Goal: Task Accomplishment & Management: Manage account settings

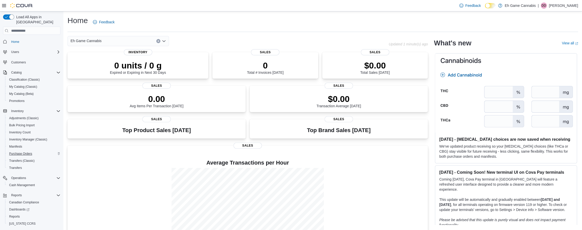
click at [23, 152] on span "Purchase Orders" at bounding box center [20, 154] width 23 height 4
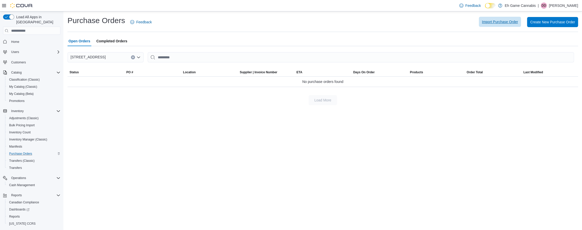
drag, startPoint x: 82, startPoint y: 0, endPoint x: 496, endPoint y: 22, distance: 414.7
click at [496, 22] on span "Import Purchase Order" at bounding box center [500, 21] width 36 height 5
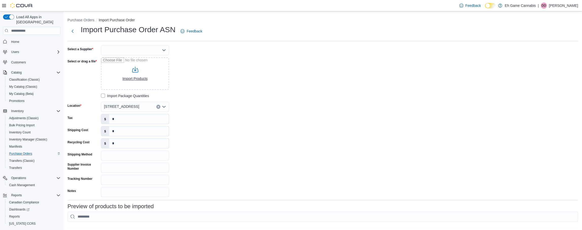
drag, startPoint x: 496, startPoint y: 22, endPoint x: 136, endPoint y: 73, distance: 363.9
click at [136, 73] on input "Select or drag a file" at bounding box center [135, 73] width 68 height 33
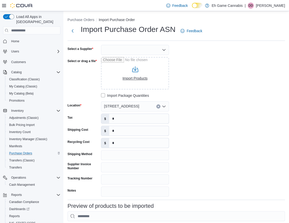
click at [132, 73] on input "Select or drag a file" at bounding box center [135, 73] width 68 height 33
type input "**********"
click at [159, 47] on div at bounding box center [135, 50] width 68 height 10
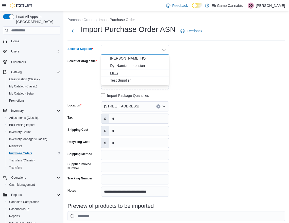
click at [129, 72] on span "OCS" at bounding box center [138, 73] width 56 height 5
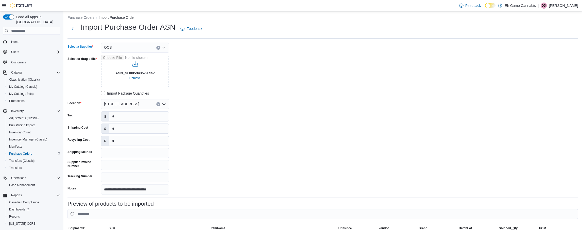
scroll to position [3, 0]
click at [125, 117] on input "*" at bounding box center [139, 117] width 60 height 10
type input "*"
type input "*******"
click at [134, 130] on input "*" at bounding box center [139, 129] width 60 height 10
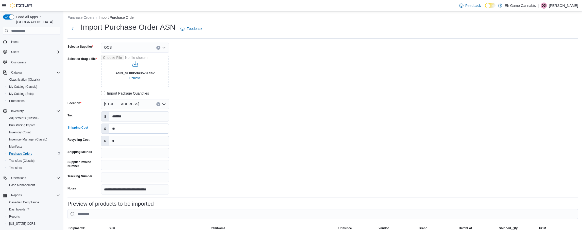
type input "*"
type input "******"
click at [192, 132] on div "**********" at bounding box center [144, 119] width 152 height 152
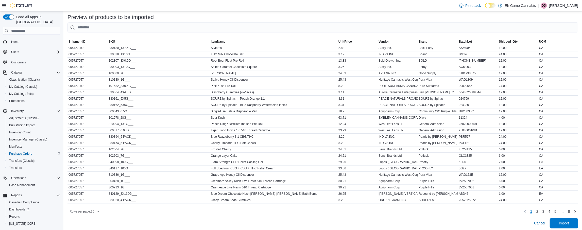
scroll to position [189, 0]
click at [575, 209] on link "Next page" at bounding box center [575, 211] width 6 height 6
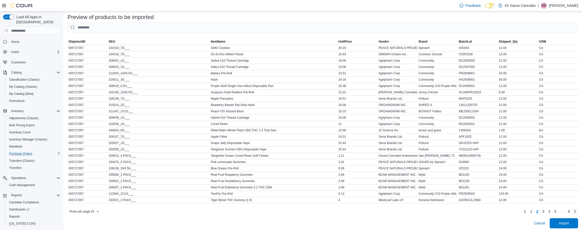
click at [576, 209] on link "Next page" at bounding box center [575, 211] width 6 height 6
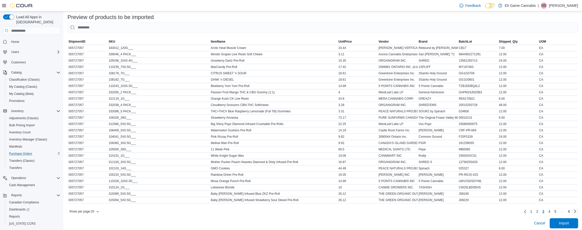
click at [576, 209] on link "Next page" at bounding box center [575, 211] width 6 height 6
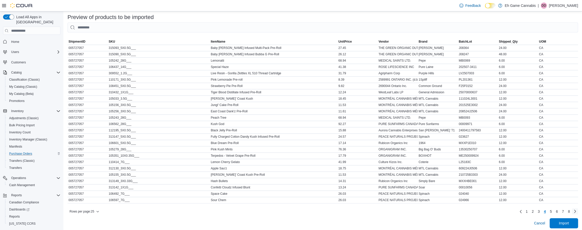
click at [576, 209] on link "Next page" at bounding box center [575, 211] width 6 height 6
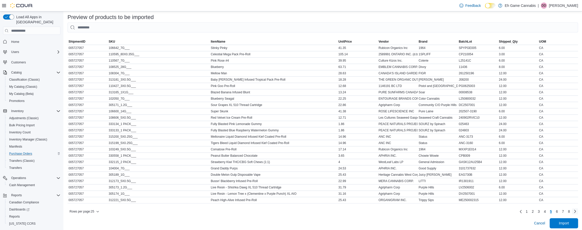
click at [576, 209] on link "Next page" at bounding box center [575, 211] width 6 height 6
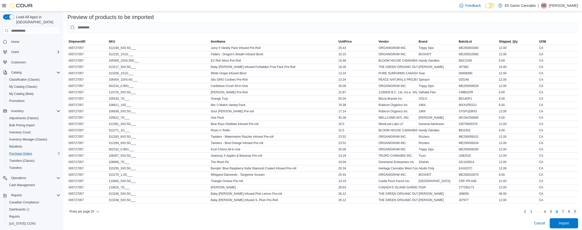
click at [576, 209] on link "Next page" at bounding box center [575, 211] width 6 height 6
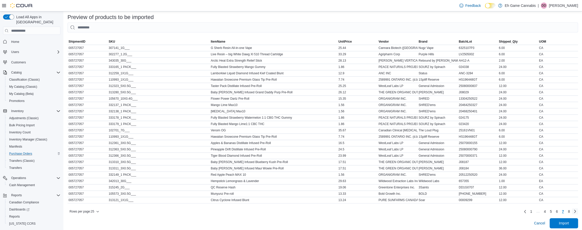
click at [576, 209] on link "Next page" at bounding box center [575, 211] width 6 height 6
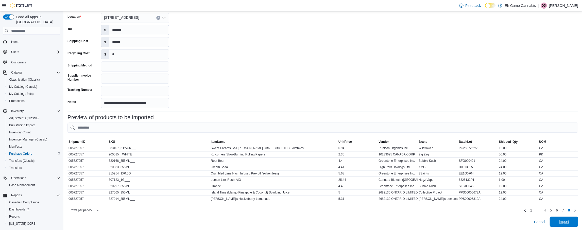
click at [564, 222] on span "Import" at bounding box center [564, 221] width 10 height 5
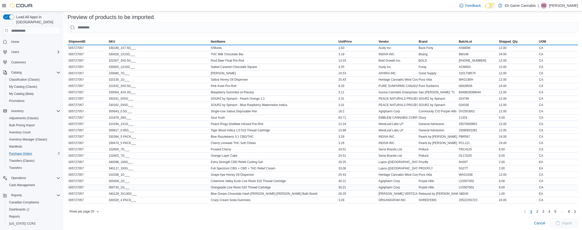
scroll to position [189, 0]
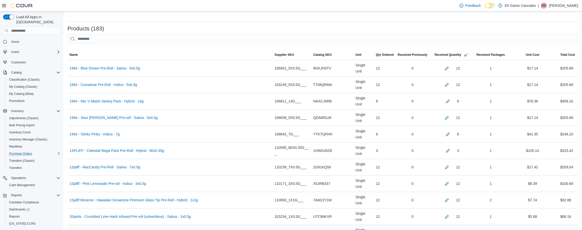
scroll to position [105, 0]
click at [444, 64] on button "button" at bounding box center [447, 67] width 6 height 6
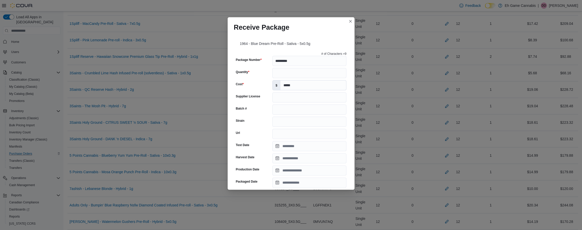
scroll to position [0, 0]
click at [334, 27] on div "Receive Package" at bounding box center [291, 25] width 127 height 16
click at [351, 22] on button "Closes this modal window" at bounding box center [351, 21] width 6 height 6
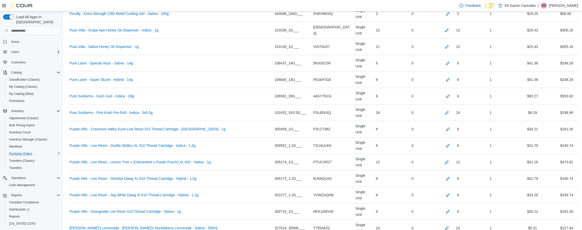
scroll to position [1907, 0]
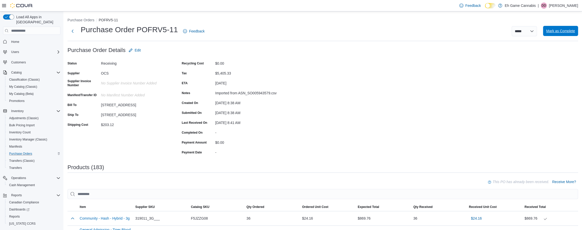
click at [566, 33] on span "Mark as Complete" at bounding box center [560, 30] width 29 height 5
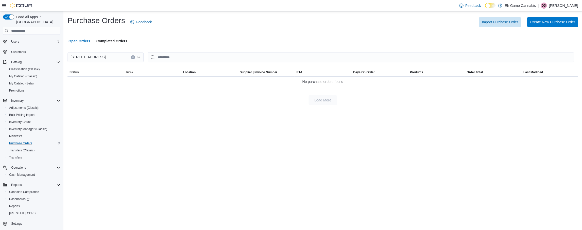
scroll to position [10, 0]
click at [17, 113] on span "Bulk Pricing Import" at bounding box center [22, 115] width 26 height 4
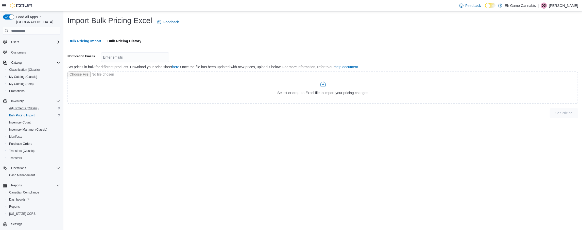
scroll to position [9, 0]
click at [19, 142] on span "Purchase Orders" at bounding box center [20, 144] width 23 height 4
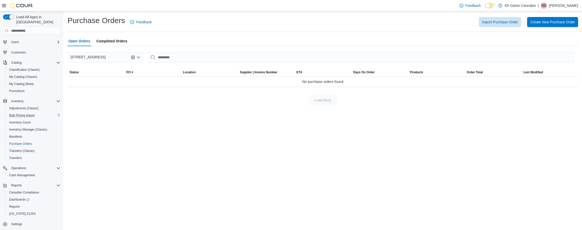
click at [122, 41] on span "Completed Orders" at bounding box center [111, 41] width 31 height 10
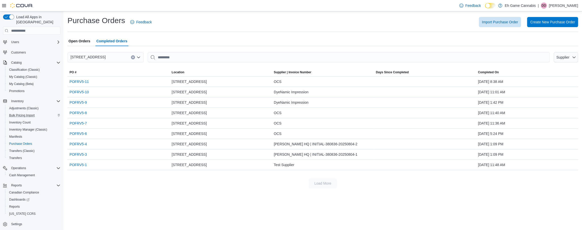
click at [78, 42] on span "Open Orders" at bounding box center [80, 41] width 22 height 10
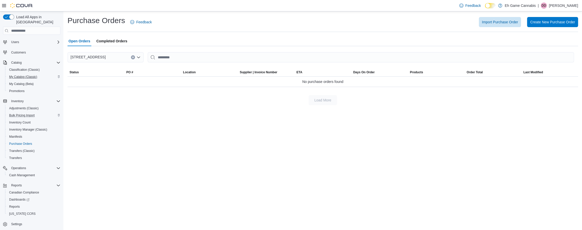
click at [19, 75] on span "My Catalog (Classic)" at bounding box center [23, 77] width 28 height 4
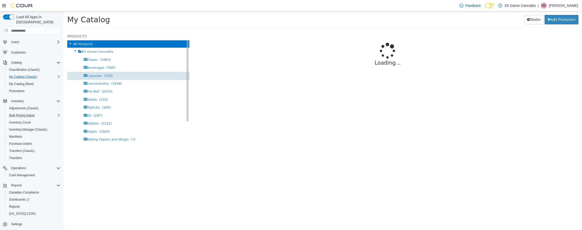
select select "**********"
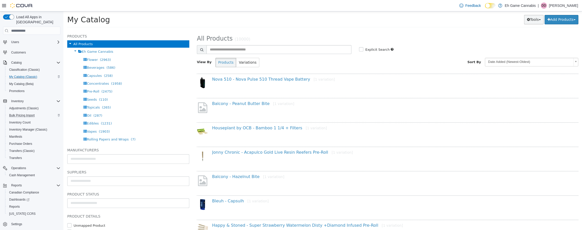
click at [540, 21] on button "Tools" at bounding box center [534, 19] width 20 height 9
click at [524, 44] on link "Bulk Product Editor" at bounding box center [520, 43] width 48 height 7
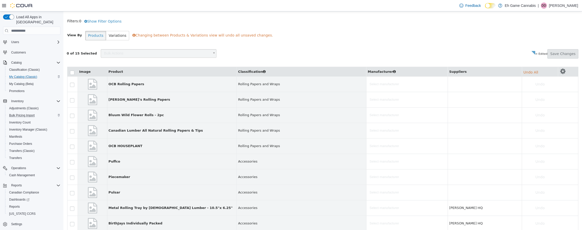
scroll to position [34, 0]
click at [124, 85] on strong "OCB Rolling Papers" at bounding box center [172, 84] width 127 height 5
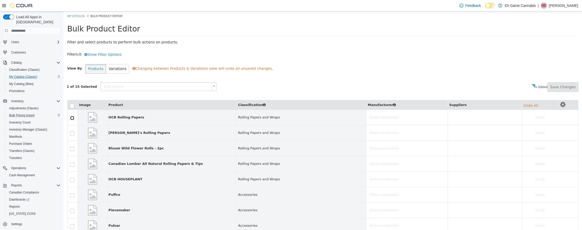
scroll to position [0, 0]
click at [208, 85] on body "**********" at bounding box center [322, 188] width 519 height 355
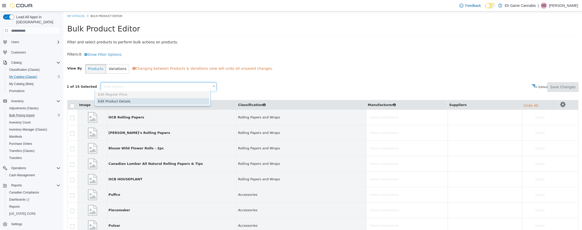
scroll to position [0, 2]
click at [242, 85] on body "**********" at bounding box center [322, 188] width 519 height 355
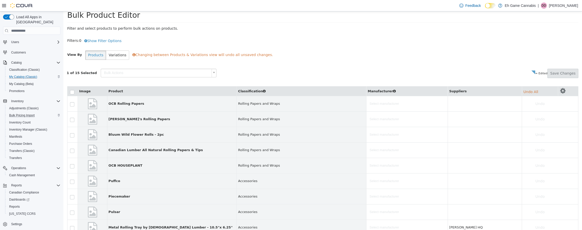
click at [209, 72] on body "**********" at bounding box center [322, 175] width 519 height 355
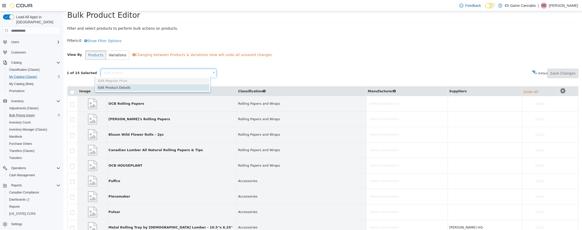
click at [209, 72] on body "**********" at bounding box center [322, 175] width 519 height 355
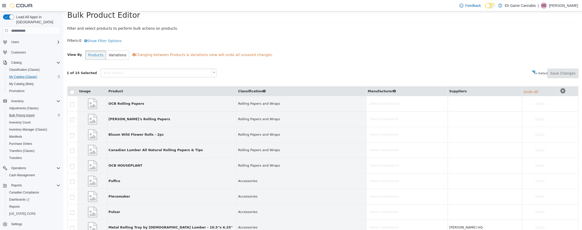
click at [237, 71] on div "Bulk Actions" at bounding box center [183, 73] width 173 height 9
click at [20, 75] on span "My Catalog (Classic)" at bounding box center [23, 77] width 28 height 4
click at [18, 75] on span "My Catalog (Classic)" at bounding box center [23, 77] width 28 height 4
click at [21, 68] on span "Classification (Classic)" at bounding box center [24, 70] width 31 height 4
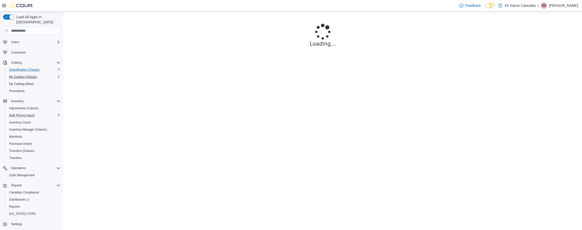
click at [20, 75] on span "My Catalog (Classic)" at bounding box center [23, 77] width 28 height 4
click at [20, 106] on span "Adjustments (Classic)" at bounding box center [23, 108] width 29 height 4
click at [22, 75] on span "My Catalog (Classic)" at bounding box center [23, 77] width 28 height 4
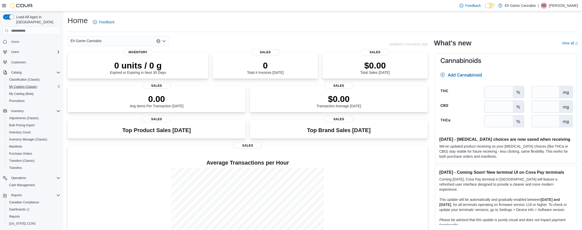
click at [20, 85] on span "My Catalog (Classic)" at bounding box center [23, 87] width 28 height 4
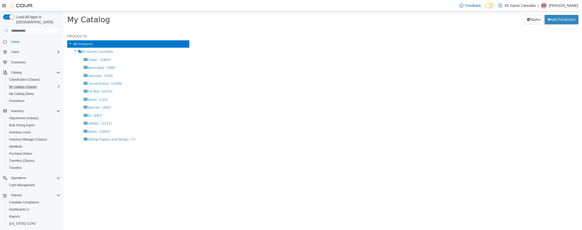
select select "**********"
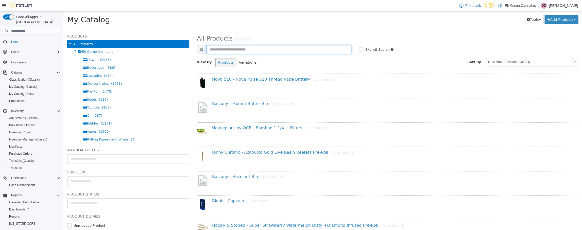
click at [246, 50] on input "text" at bounding box center [279, 49] width 145 height 9
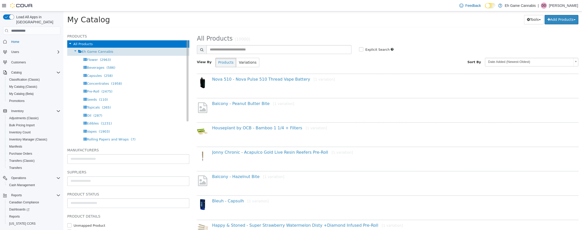
click at [114, 52] on div "Eh Game Cannabis" at bounding box center [128, 52] width 122 height 8
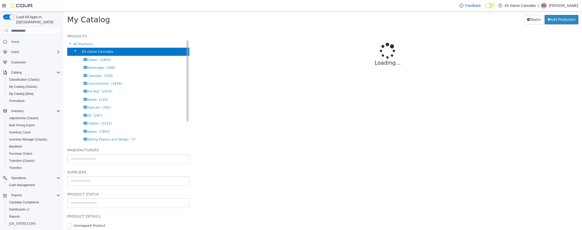
select select "**********"
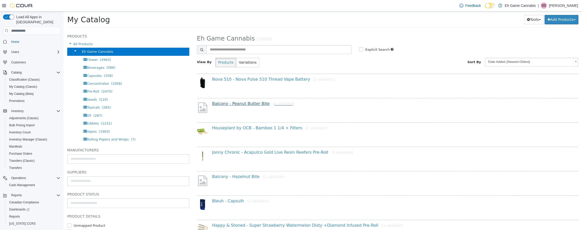
click at [232, 103] on link "Balcony - Peanut Butter Bite [1 variation]" at bounding box center [253, 103] width 82 height 5
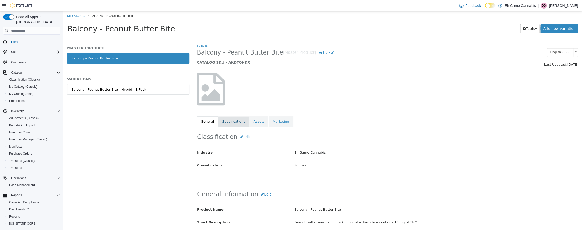
click at [237, 122] on link "Specifications" at bounding box center [233, 122] width 31 height 11
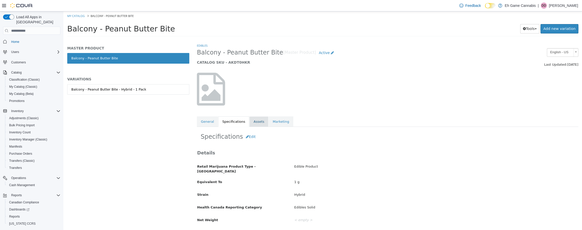
click at [254, 122] on link "Assets" at bounding box center [259, 122] width 19 height 11
click at [274, 122] on link "Marketing" at bounding box center [281, 122] width 25 height 11
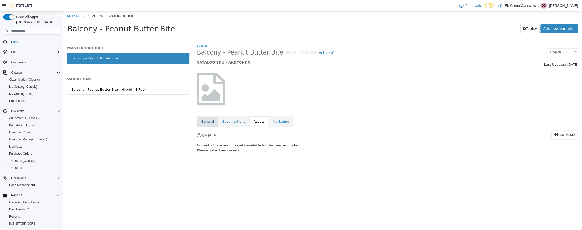
click at [207, 119] on link "General" at bounding box center [207, 122] width 21 height 11
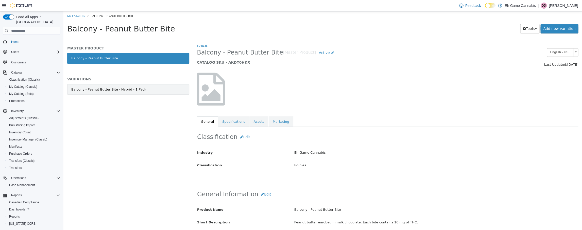
click at [93, 91] on div "Balcony - Peanut Butter Bite - Hybrid - 1 Pack" at bounding box center [108, 89] width 75 height 5
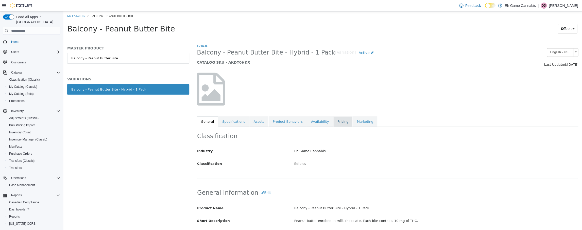
click at [334, 123] on link "Pricing" at bounding box center [343, 122] width 19 height 11
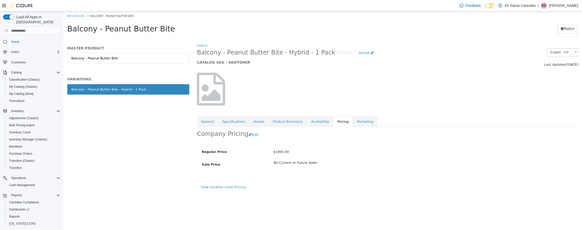
click at [279, 152] on span "$1000.00" at bounding box center [281, 152] width 16 height 4
click at [249, 134] on button "Edit" at bounding box center [255, 134] width 13 height 9
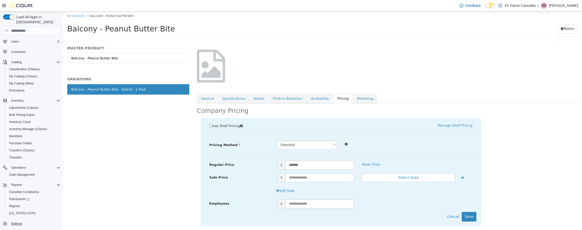
click at [15, 222] on span "Settings" at bounding box center [16, 224] width 11 height 4
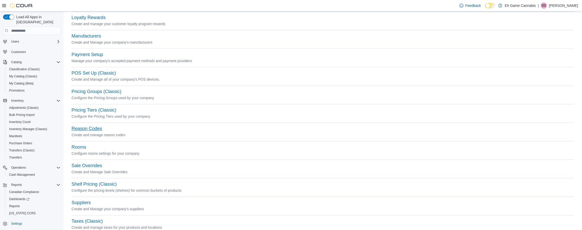
scroll to position [189, 0]
click at [95, 129] on button "Reason Codes" at bounding box center [87, 128] width 30 height 5
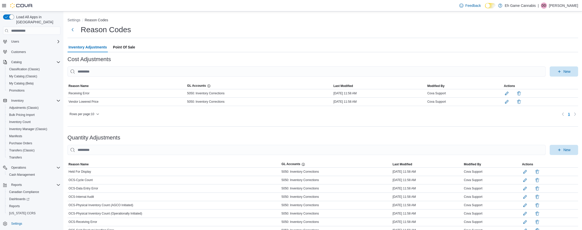
click at [125, 47] on span "Point Of Sale" at bounding box center [124, 47] width 22 height 10
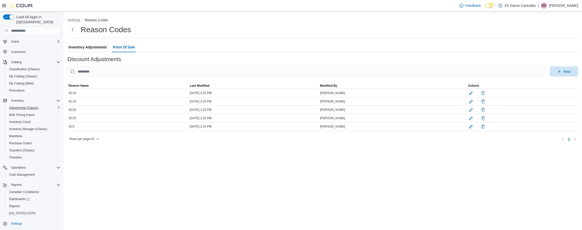
scroll to position [10, 0]
click at [20, 75] on span "My Catalog (Classic)" at bounding box center [23, 77] width 28 height 4
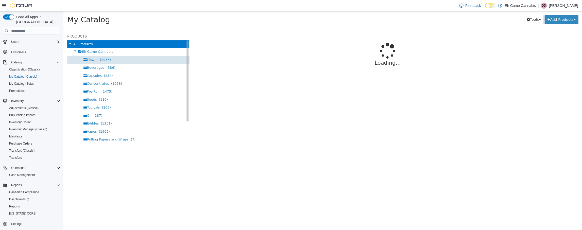
select select "**********"
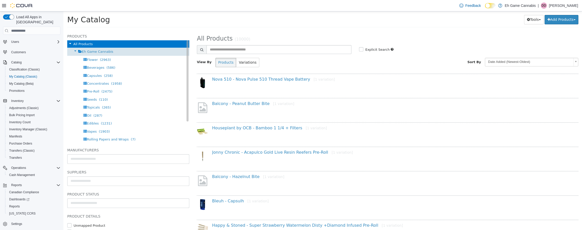
click at [101, 53] on span "Eh Game Cannabis" at bounding box center [97, 52] width 31 height 4
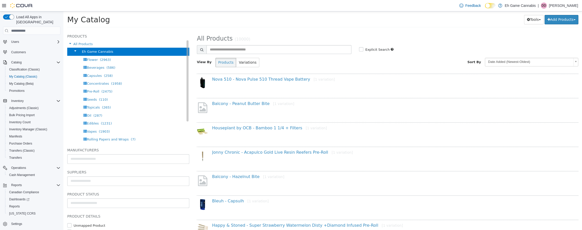
select select "**********"
click at [96, 53] on span "Eh Game Cannabis" at bounding box center [97, 52] width 31 height 4
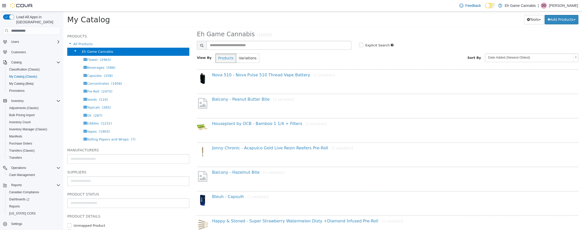
scroll to position [3, 0]
click at [255, 47] on input "text" at bounding box center [279, 46] width 145 height 9
type input "********"
select select "**********"
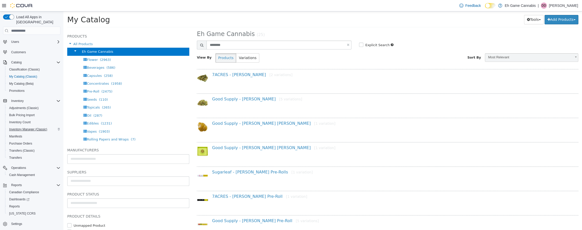
scroll to position [0, 0]
click at [23, 127] on span "Inventory Manager (Classic)" at bounding box center [28, 129] width 38 height 4
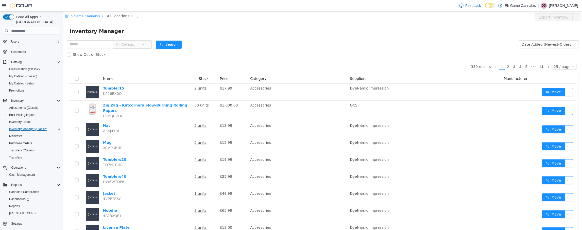
scroll to position [9, 0]
click at [224, 79] on span "Price" at bounding box center [224, 79] width 9 height 4
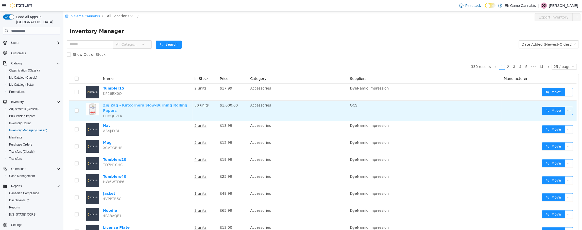
click at [118, 105] on link "Zig Zag - Kutcorners Slow-Burning Rolling Papers" at bounding box center [145, 107] width 84 height 9
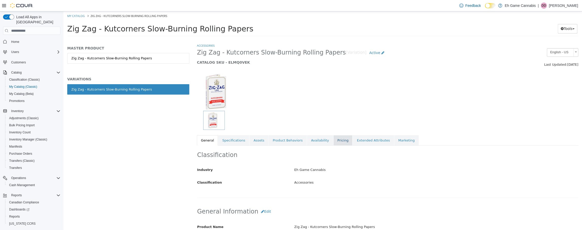
click at [334, 141] on link "Pricing" at bounding box center [343, 140] width 19 height 11
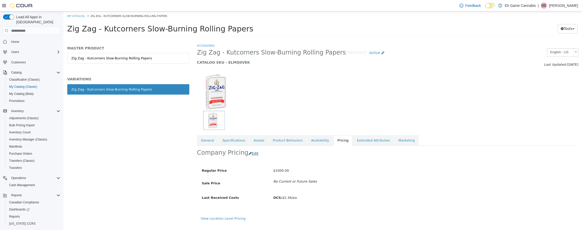
click at [250, 153] on button "Edit" at bounding box center [255, 153] width 13 height 9
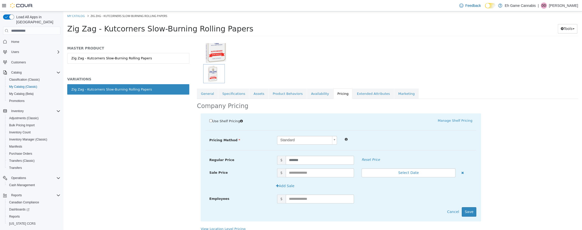
scroll to position [47, 0]
click at [317, 160] on input "*******" at bounding box center [320, 159] width 68 height 9
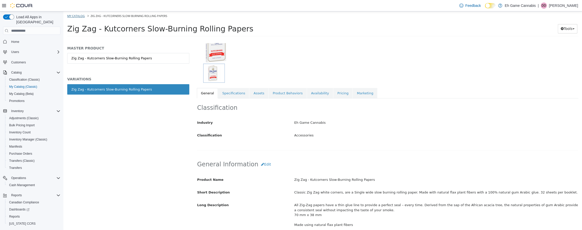
click at [80, 15] on link "My Catalog" at bounding box center [76, 16] width 18 height 4
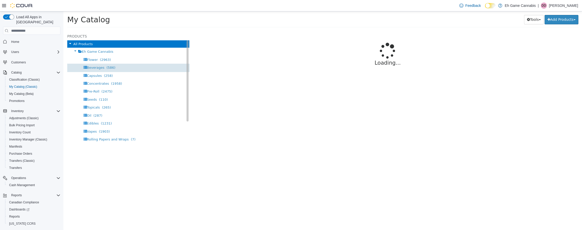
select select "**********"
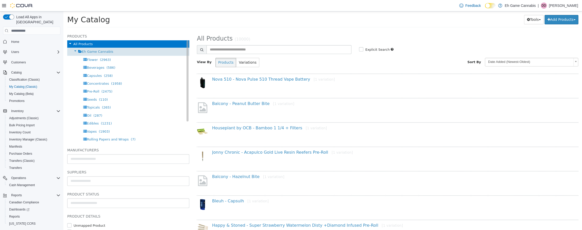
click at [106, 52] on span "Eh Game Cannabis" at bounding box center [97, 52] width 31 height 4
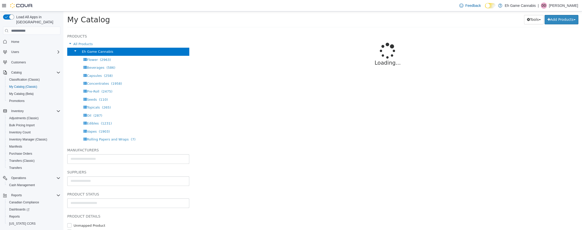
select select "**********"
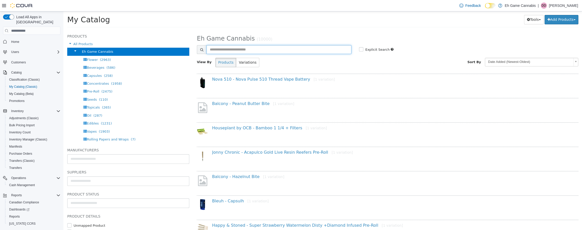
click at [253, 50] on input "text" at bounding box center [279, 49] width 145 height 9
type input "********"
select select "**********"
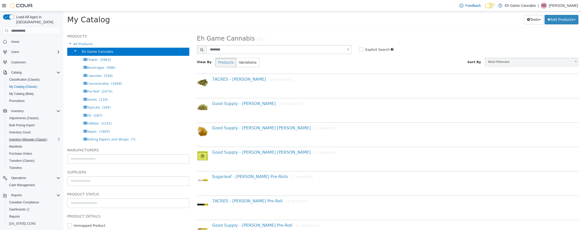
click at [26, 138] on span "Inventory Manager (Classic)" at bounding box center [28, 140] width 38 height 4
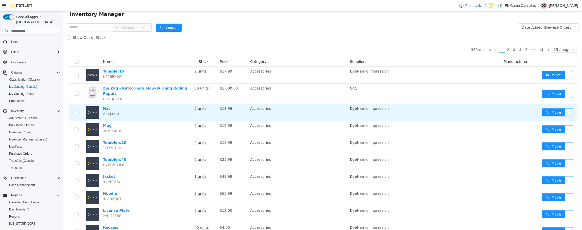
scroll to position [19, 0]
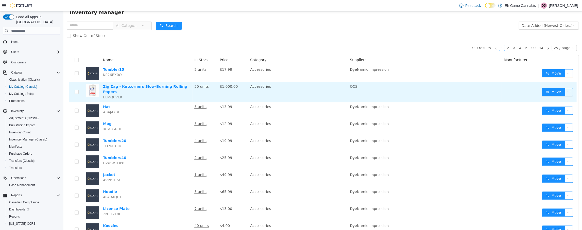
click at [569, 90] on button "button" at bounding box center [569, 92] width 8 height 8
click at [147, 85] on link "Zig Zag - Kutcorners Slow-Burning Rolling Papers" at bounding box center [145, 89] width 84 height 9
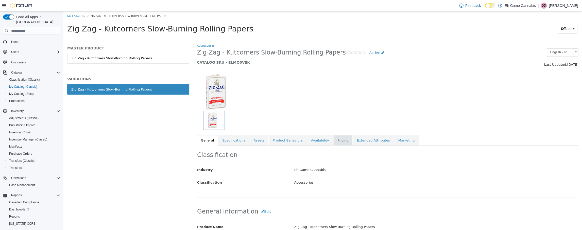
click at [334, 140] on link "Pricing" at bounding box center [343, 140] width 19 height 11
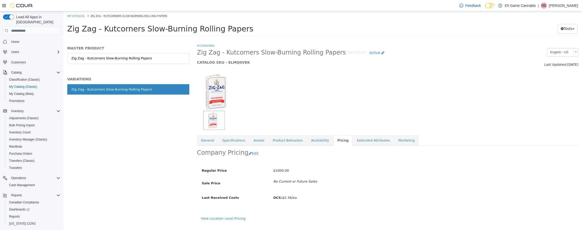
scroll to position [1, 0]
click at [251, 153] on button "Edit" at bounding box center [255, 153] width 13 height 9
